Goal: Information Seeking & Learning: Check status

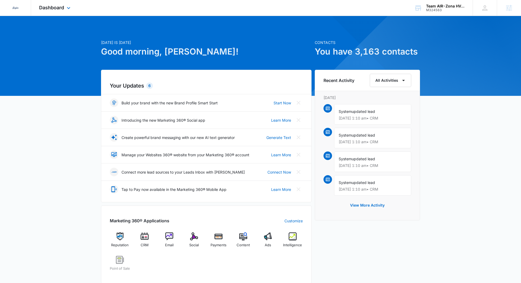
click at [70, 11] on div "Dashboard Apps Reputation CRM Email Social Payments POS Content Ads Intelligenc…" at bounding box center [55, 8] width 49 height 16
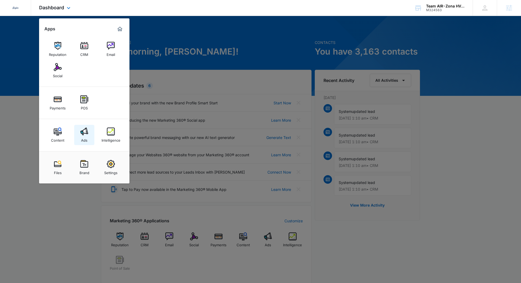
click at [81, 138] on link "Ads" at bounding box center [84, 135] width 20 height 20
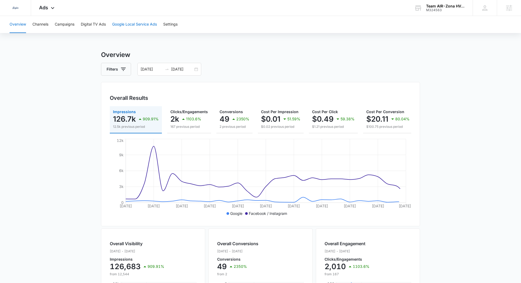
click at [119, 23] on button "Google Local Service Ads" at bounding box center [134, 24] width 45 height 17
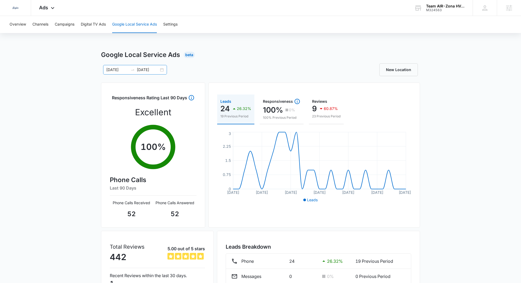
click at [147, 71] on input "[DATE]" at bounding box center [148, 70] width 22 height 6
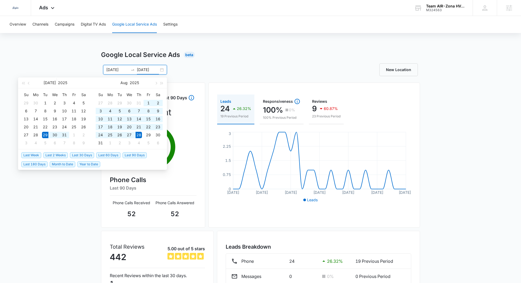
type input "[DATE]"
click at [77, 155] on span "Last 30 Days" at bounding box center [82, 155] width 24 height 6
type input "[DATE]"
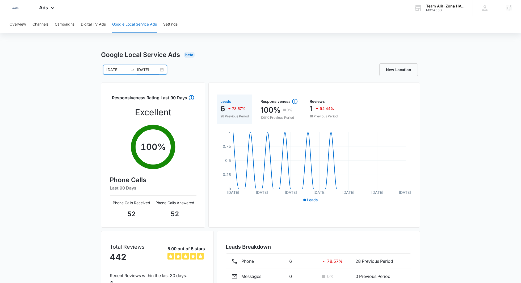
click at [146, 72] on input "[DATE]" at bounding box center [148, 70] width 22 height 6
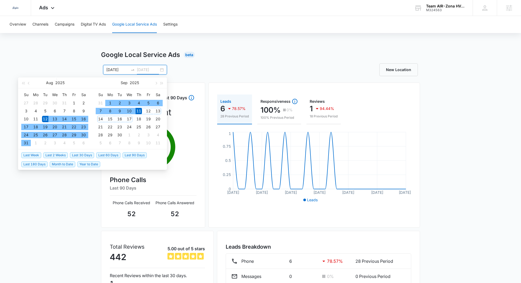
type input "[DATE]"
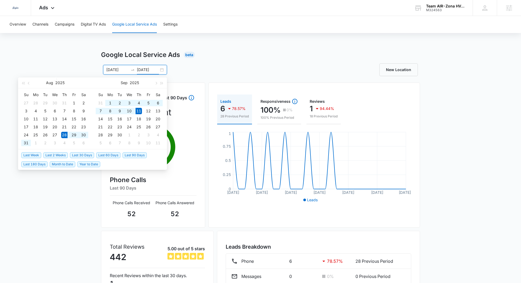
click at [61, 156] on span "Last 2 Weeks" at bounding box center [55, 155] width 24 height 6
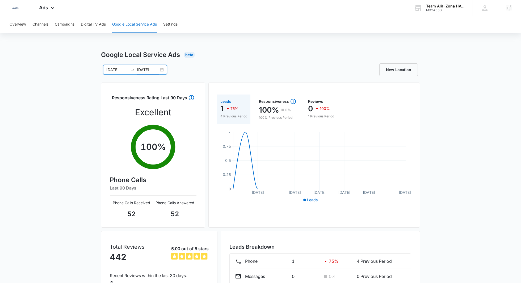
click at [131, 70] on icon "swap-right" at bounding box center [133, 70] width 4 height 4
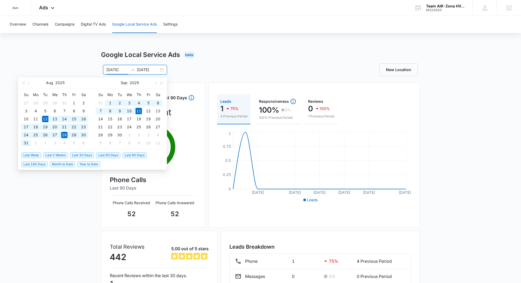
click at [81, 155] on span "Last 30 Days" at bounding box center [82, 155] width 24 height 6
type input "[DATE]"
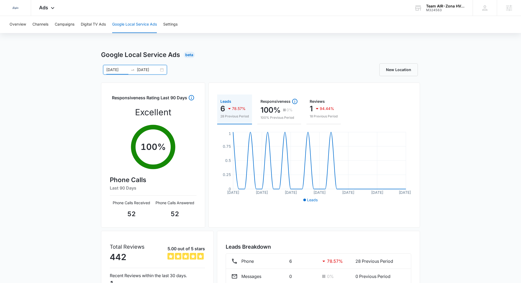
click at [194, 51] on div "Google Local Service Ads Beta" at bounding box center [260, 55] width 319 height 10
click at [149, 74] on div "[DATE] [DATE] [DATE] Su Mo Tu We Th Fr Sa 27 28 29 30 31 1 2 3 4 5 6 7 8 9 10 1…" at bounding box center [260, 69] width 319 height 13
click at [149, 71] on input "[DATE]" at bounding box center [148, 70] width 22 height 6
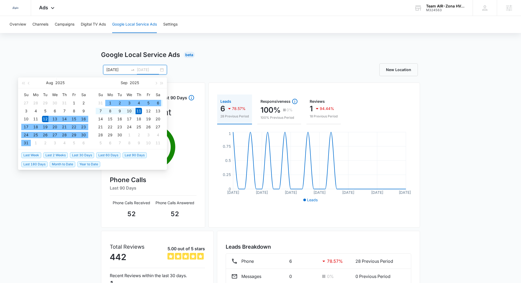
type input "[DATE]"
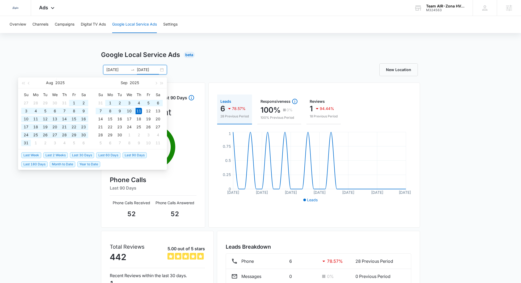
click at [99, 155] on span "Last 60 Days" at bounding box center [108, 155] width 24 height 6
type input "[DATE]"
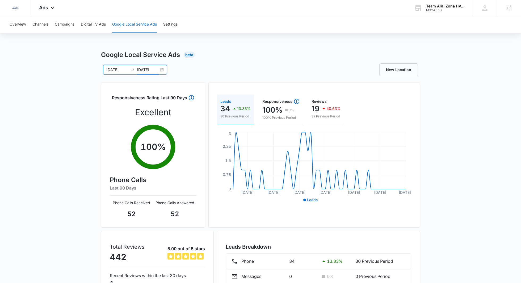
click at [232, 36] on div "Overview Channels Campaigns Digital TV Ads Google Local Service Ads Settings Go…" at bounding box center [260, 171] width 521 height 311
click at [153, 71] on input "[DATE]" at bounding box center [148, 70] width 22 height 6
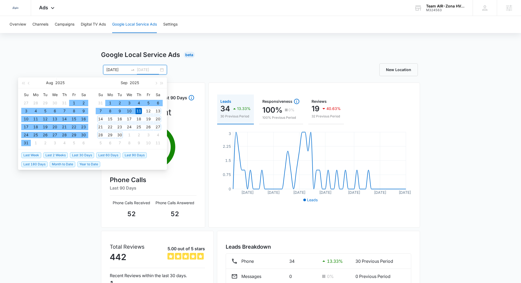
type input "[DATE]"
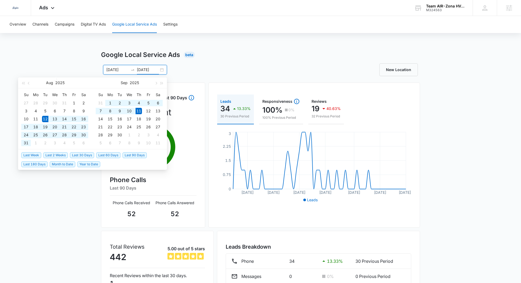
click at [87, 155] on span "Last 30 Days" at bounding box center [82, 155] width 24 height 6
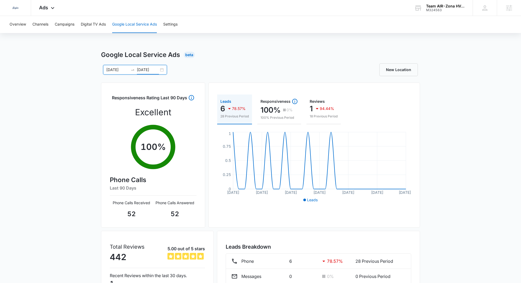
click at [81, 79] on div "Google Local Service Ads Beta [DATE] [DATE] [DATE] Su Mo Tu We Th Fr Sa 27 28 2…" at bounding box center [260, 188] width 521 height 277
click at [118, 71] on input "[DATE]" at bounding box center [117, 70] width 22 height 6
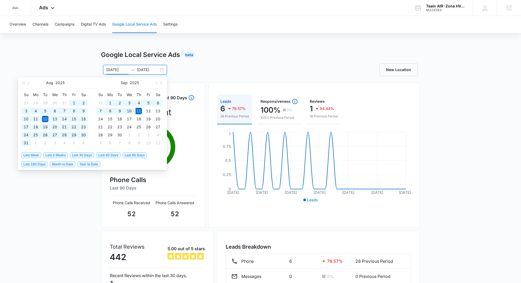
click at [110, 154] on span "Last 60 Days" at bounding box center [108, 155] width 24 height 6
type input "[DATE]"
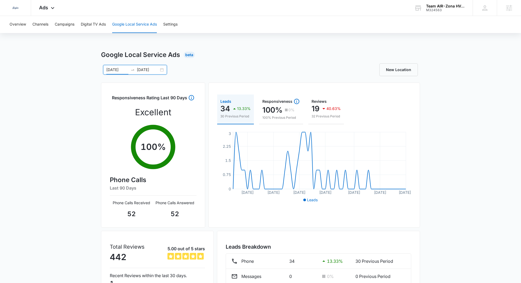
click at [145, 67] on input "[DATE]" at bounding box center [148, 70] width 22 height 6
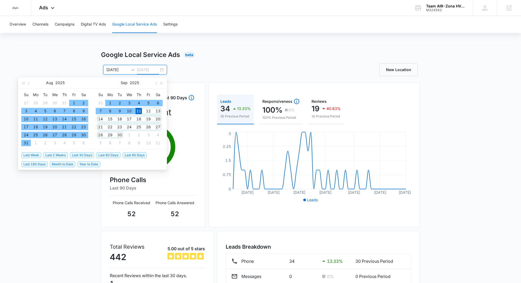
type input "[DATE]"
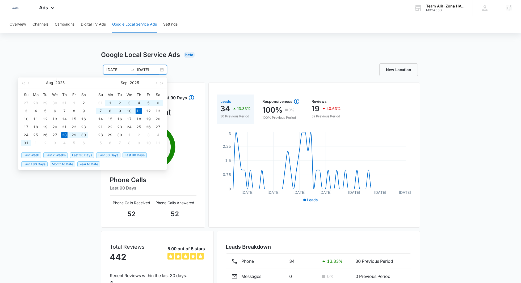
click at [52, 155] on span "Last 2 Weeks" at bounding box center [55, 155] width 24 height 6
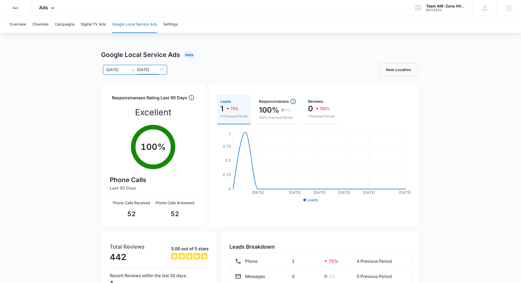
click at [129, 71] on div at bounding box center [132, 70] width 9 height 6
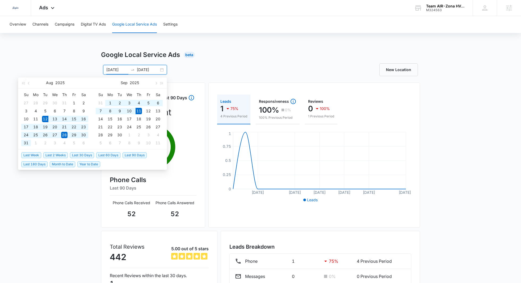
click at [86, 155] on span "Last 30 Days" at bounding box center [82, 155] width 24 height 6
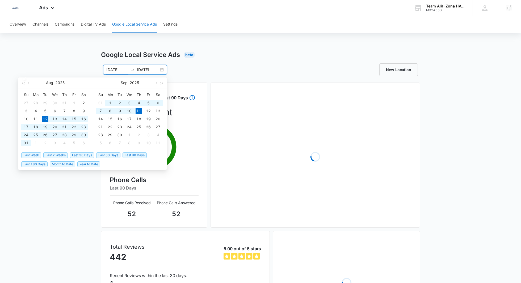
type input "[DATE]"
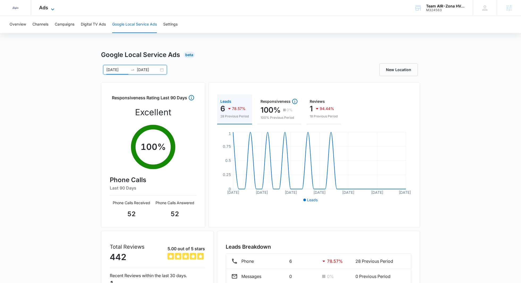
click at [50, 10] on icon at bounding box center [52, 9] width 6 height 6
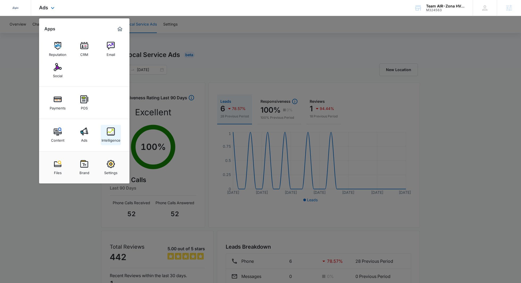
click at [120, 137] on div "Intelligence" at bounding box center [111, 138] width 19 height 7
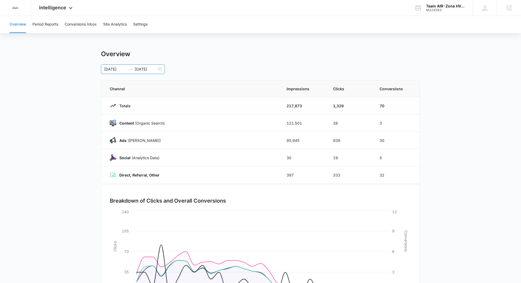
click at [115, 68] on input "[DATE]" at bounding box center [115, 69] width 22 height 6
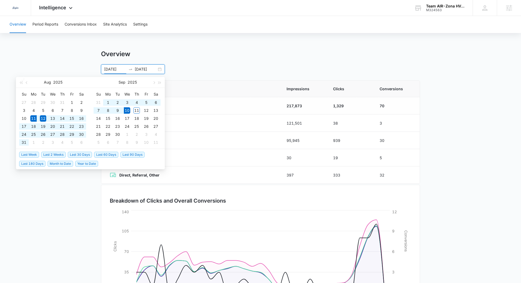
click at [86, 153] on span "Last 30 Days" at bounding box center [80, 155] width 24 height 6
type input "[DATE]"
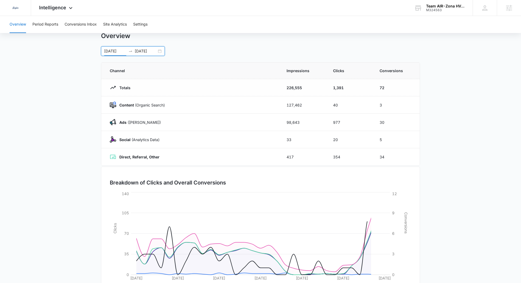
scroll to position [12, 0]
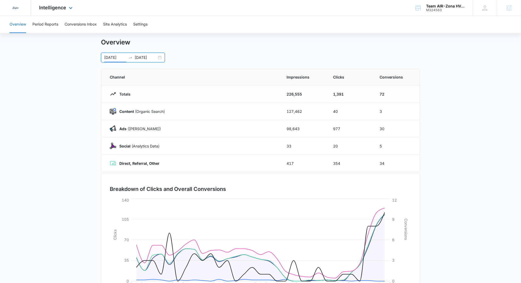
click at [50, 12] on div "Intelligence Apps Reputation CRM Email Social Payments POS Content Ads Intellig…" at bounding box center [56, 8] width 51 height 16
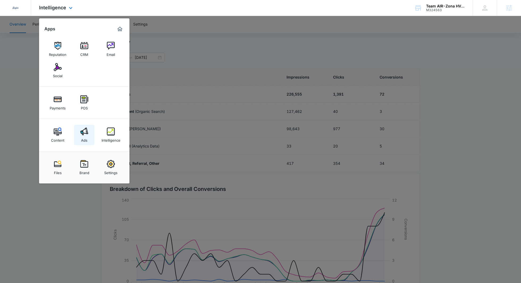
click at [82, 129] on img at bounding box center [84, 131] width 8 height 8
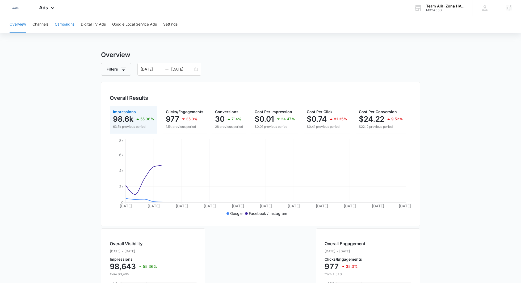
click at [62, 25] on button "Campaigns" at bounding box center [65, 24] width 20 height 17
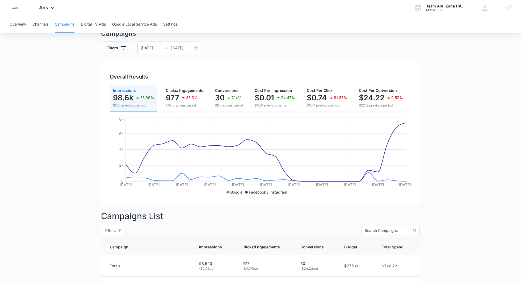
scroll to position [18, 0]
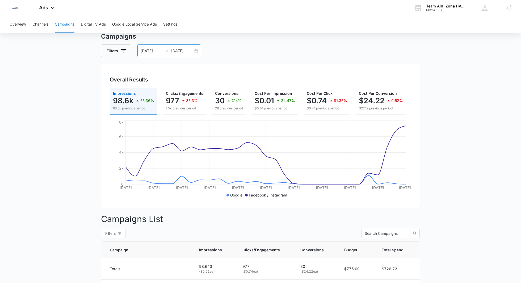
click at [154, 54] on div "[DATE] [DATE]" at bounding box center [169, 50] width 64 height 13
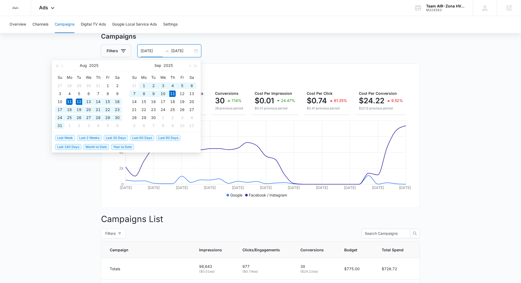
click at [121, 136] on span "Last 30 Days" at bounding box center [116, 138] width 24 height 6
type input "[DATE]"
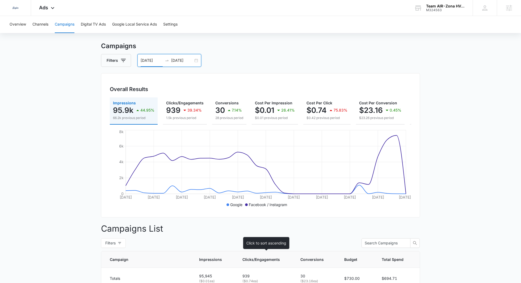
scroll to position [0, 0]
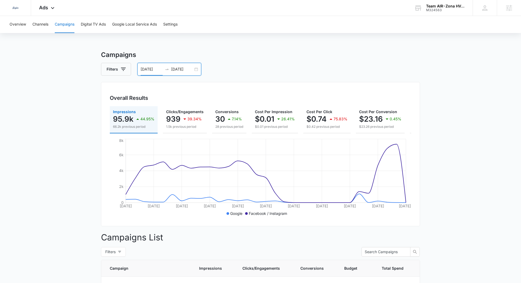
click at [168, 76] on div "Campaigns Filters [DATE] [DATE] Overall Results Impressions 95.9k 44.95% 66.2k …" at bounding box center [260, 259] width 319 height 418
click at [182, 70] on input "[DATE]" at bounding box center [182, 69] width 22 height 6
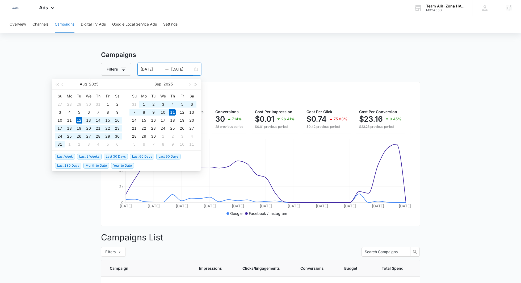
type input "[DATE]"
click at [95, 156] on span "Last 2 Weeks" at bounding box center [89, 156] width 24 height 6
type input "[DATE]"
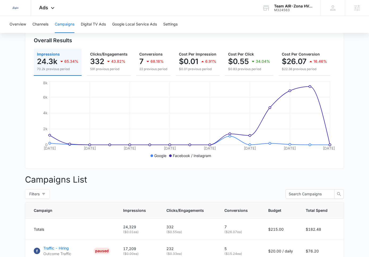
scroll to position [2, 0]
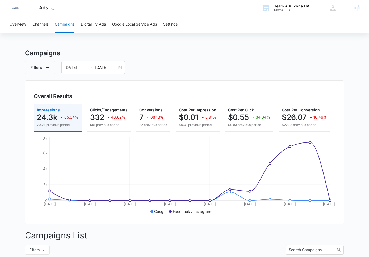
click at [44, 10] on span "Ads" at bounding box center [43, 8] width 9 height 6
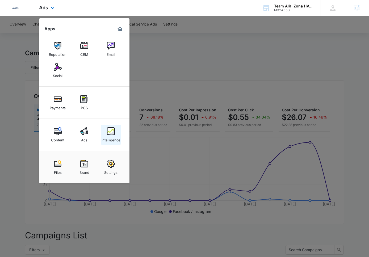
click at [115, 125] on link "Intelligence" at bounding box center [111, 135] width 20 height 20
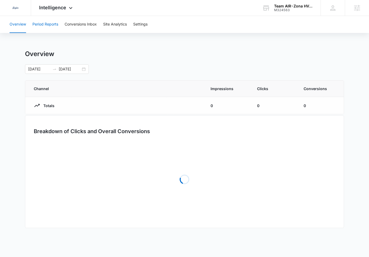
click at [53, 27] on button "Period Reports" at bounding box center [45, 24] width 26 height 17
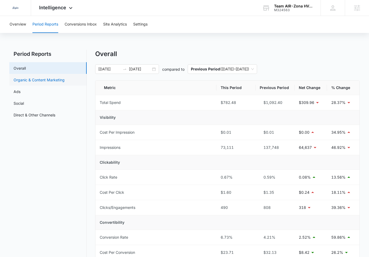
click at [62, 78] on link "Organic & Content Marketing" at bounding box center [39, 80] width 51 height 6
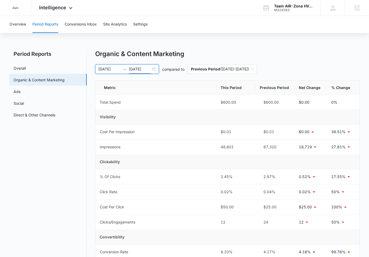
click at [135, 67] on input "[DATE]" at bounding box center [140, 69] width 22 height 6
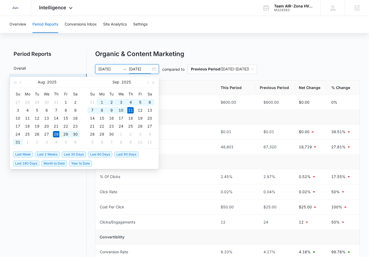
type input "[DATE]"
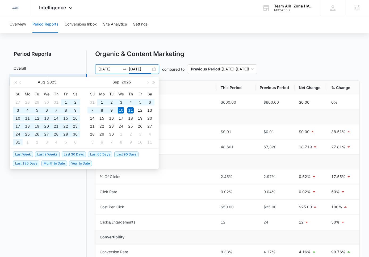
click at [123, 154] on span "Last 90 Days" at bounding box center [126, 155] width 24 height 6
type input "[DATE]"
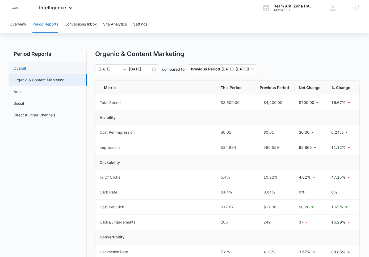
click at [26, 67] on link "Overall" at bounding box center [20, 68] width 12 height 6
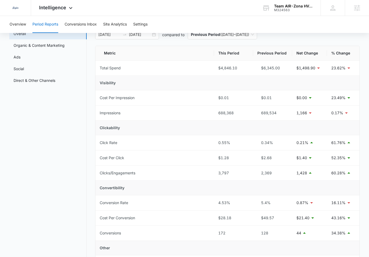
scroll to position [35, 0]
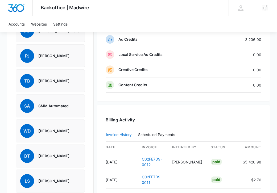
scroll to position [339, 0]
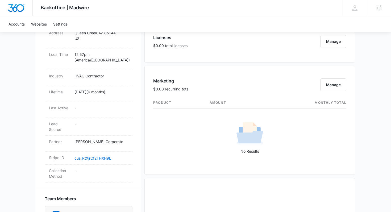
scroll to position [333, 0]
